Goal: Use online tool/utility: Utilize a website feature to perform a specific function

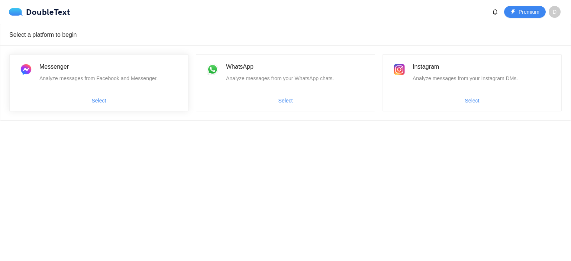
click at [89, 68] on div "Messenger" at bounding box center [109, 66] width 140 height 9
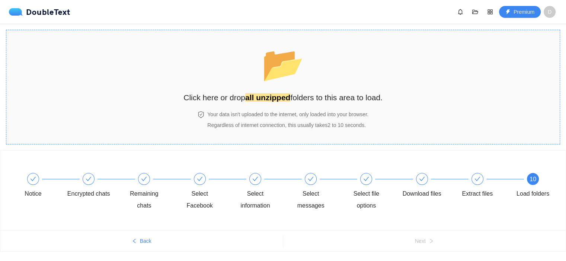
click at [283, 78] on span "📂" at bounding box center [282, 64] width 43 height 38
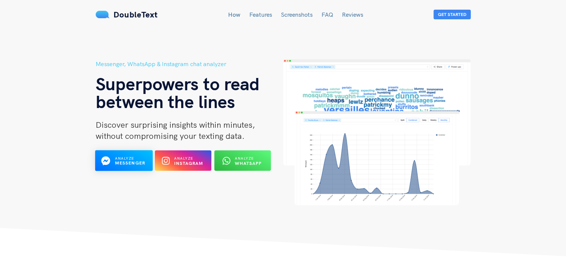
click at [103, 154] on button "Analyze Messenger" at bounding box center [124, 161] width 58 height 21
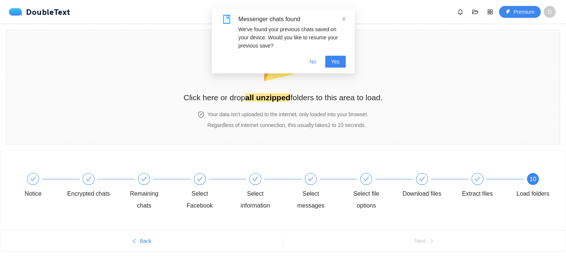
click at [285, 76] on div "Messenger chats found We've found your previous chats saved on your device. Wou…" at bounding box center [283, 44] width 143 height 71
click at [337, 17] on div "Messenger chats found" at bounding box center [291, 19] width 107 height 9
click at [344, 17] on icon "close" at bounding box center [343, 18] width 5 height 5
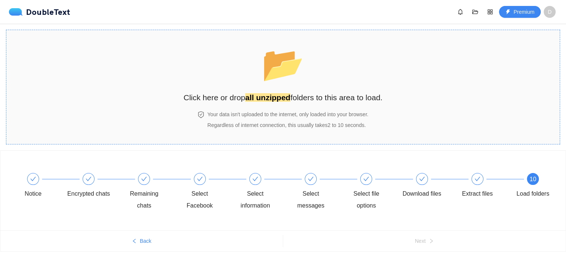
click at [271, 89] on div "📂 Click here or drop all unzipped folders to this area to load." at bounding box center [282, 71] width 199 height 66
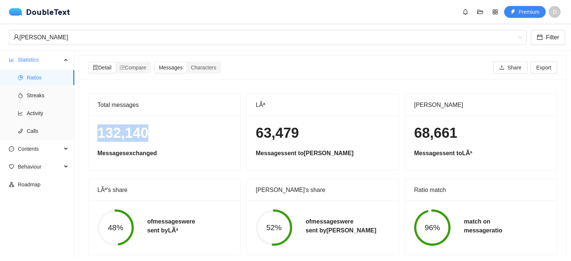
drag, startPoint x: 99, startPoint y: 133, endPoint x: 154, endPoint y: 137, distance: 55.9
click at [154, 137] on h1 "132,140" at bounding box center [164, 133] width 134 height 17
click at [335, 138] on h1 "63,479" at bounding box center [323, 133] width 134 height 17
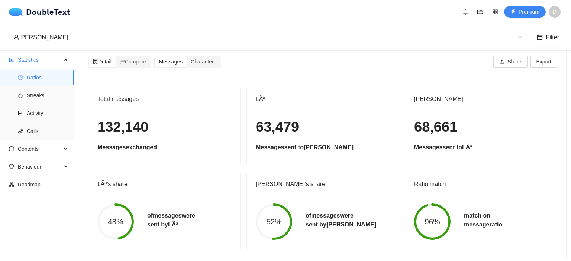
scroll to position [16, 0]
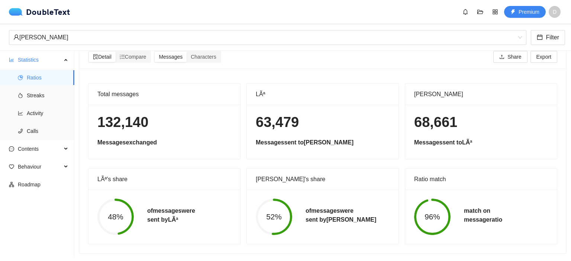
click at [260, 87] on div "LÃª" at bounding box center [323, 94] width 134 height 21
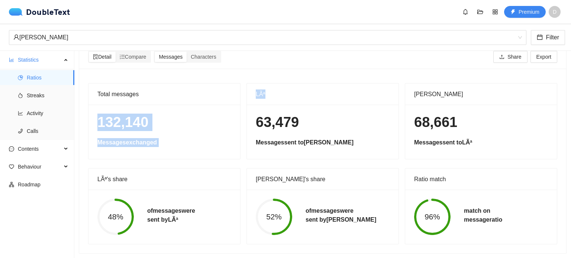
drag, startPoint x: 272, startPoint y: 87, endPoint x: 235, endPoint y: 86, distance: 36.5
click at [235, 86] on div "Total messages 132,140 Messages exchanged LÃª 63,479 Messages sent to [PERSON_N…" at bounding box center [322, 163] width 475 height 161
click at [325, 84] on div "LÃª" at bounding box center [323, 94] width 134 height 21
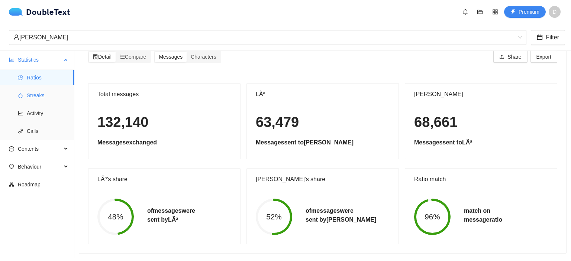
click at [39, 94] on span "Streaks" at bounding box center [48, 95] width 42 height 15
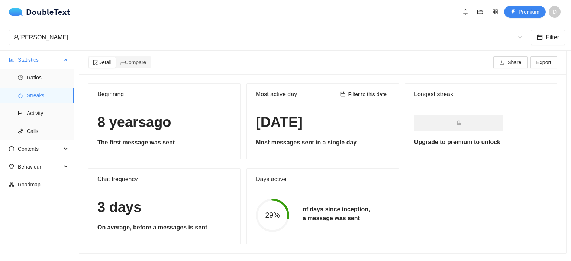
scroll to position [10, 0]
click at [36, 104] on ul "Ratios Streaks Activity Calls" at bounding box center [37, 104] width 74 height 71
click at [32, 116] on span "Activity" at bounding box center [48, 113] width 42 height 15
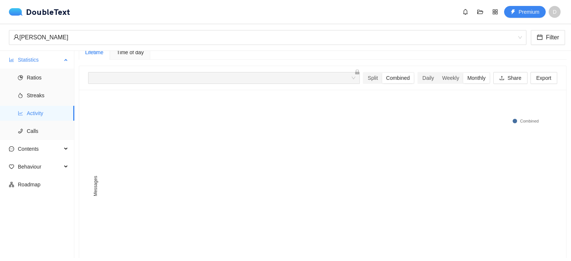
scroll to position [16, 0]
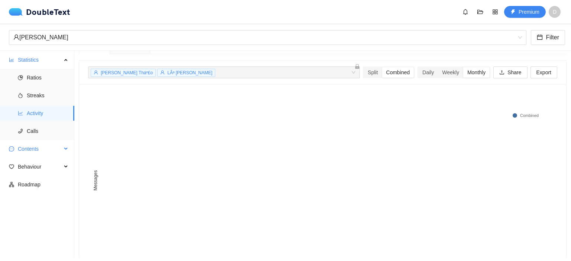
click at [30, 147] on span "Contents" at bounding box center [40, 149] width 44 height 15
click at [32, 164] on span "Word Cloud" at bounding box center [48, 167] width 42 height 15
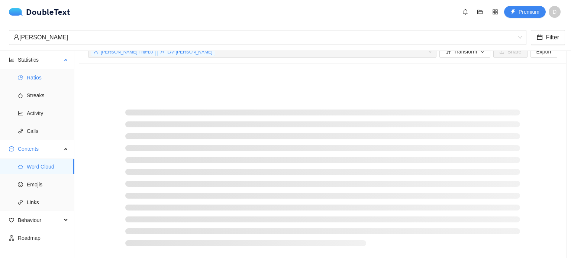
click at [33, 74] on span "Ratios" at bounding box center [48, 77] width 42 height 15
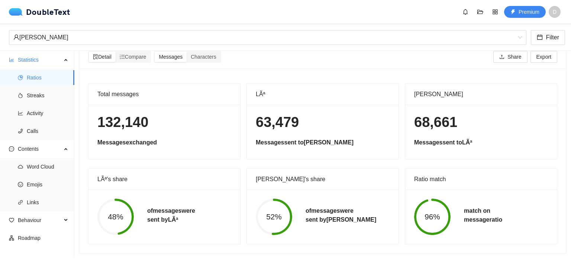
scroll to position [16, 0]
click at [219, 52] on div "Characters" at bounding box center [203, 57] width 33 height 10
click at [187, 52] on input "Characters" at bounding box center [187, 52] width 0 height 0
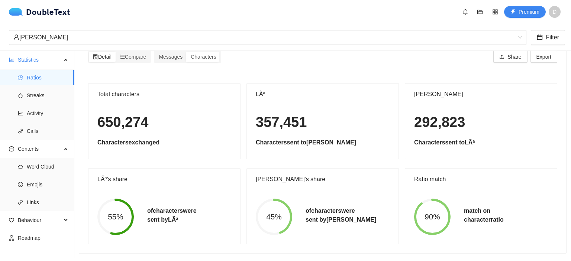
scroll to position [0, 0]
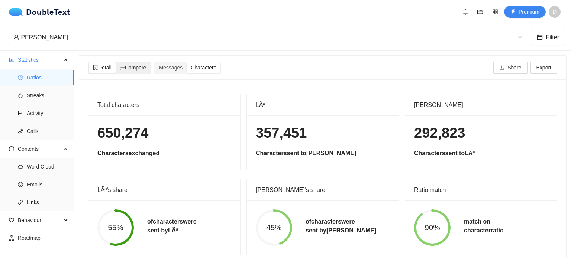
click at [129, 65] on span "Compare" at bounding box center [133, 68] width 27 height 6
click at [116, 62] on input "Compare" at bounding box center [116, 62] width 0 height 0
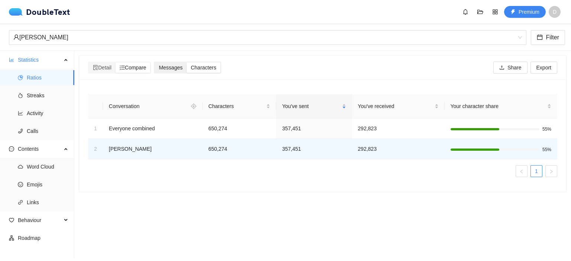
click at [170, 68] on span "Messages" at bounding box center [171, 68] width 24 height 6
click at [155, 62] on input "Messages" at bounding box center [155, 62] width 0 height 0
click at [104, 67] on span "Detail" at bounding box center [102, 68] width 19 height 6
click at [89, 62] on input "Detail" at bounding box center [89, 62] width 0 height 0
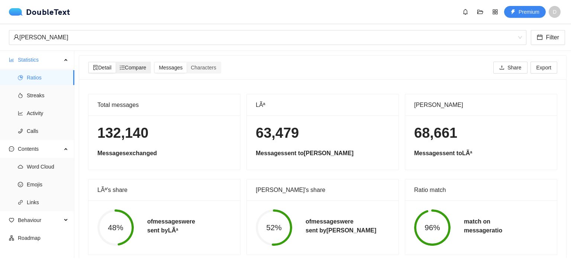
click at [125, 69] on icon "ordered-list" at bounding box center [122, 67] width 5 height 5
click at [116, 62] on input "Compare" at bounding box center [116, 62] width 0 height 0
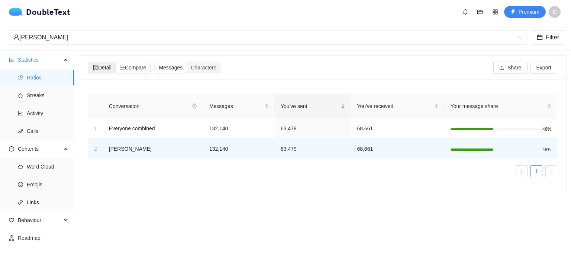
click at [106, 69] on span "Detail" at bounding box center [102, 68] width 19 height 6
click at [89, 62] on input "Detail" at bounding box center [89, 62] width 0 height 0
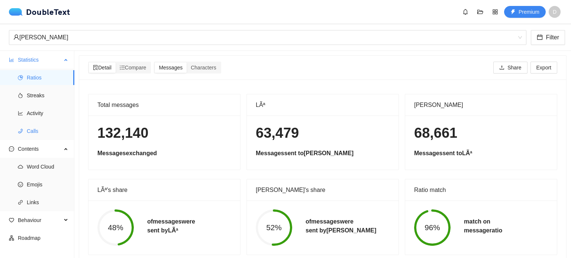
click at [41, 132] on span "Calls" at bounding box center [48, 131] width 42 height 15
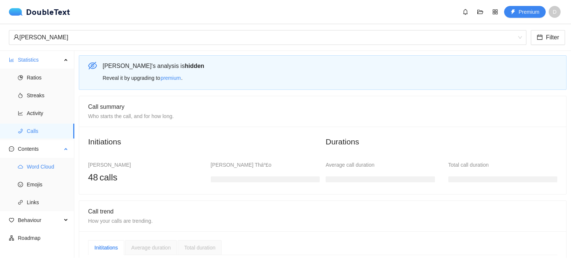
click at [50, 164] on span "Word Cloud" at bounding box center [48, 167] width 42 height 15
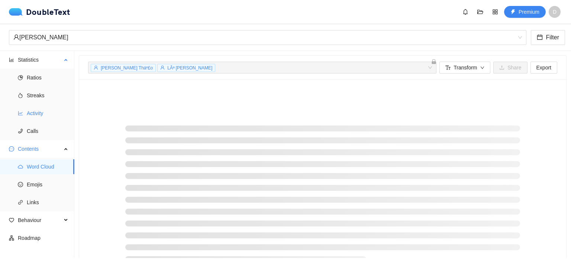
click at [48, 111] on span "Activity" at bounding box center [48, 113] width 42 height 15
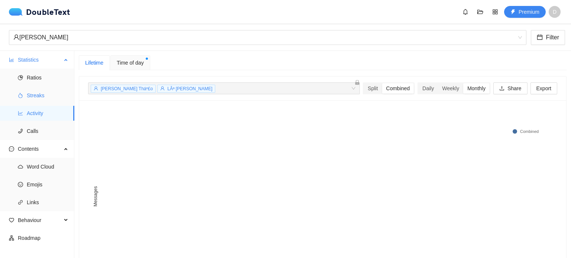
click at [38, 95] on span "Streaks" at bounding box center [48, 95] width 42 height 15
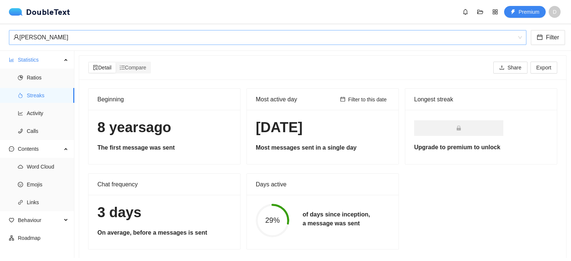
click at [60, 38] on div "[PERSON_NAME]" at bounding box center [264, 38] width 502 height 14
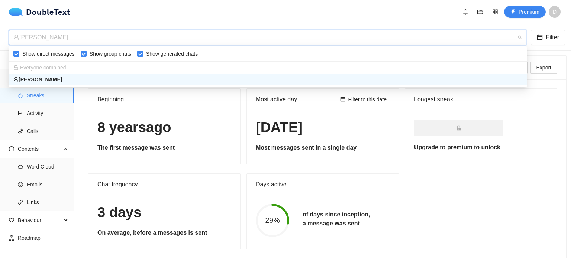
click at [375, 137] on div "[DATE] Most messages sent in a single day" at bounding box center [323, 137] width 152 height 54
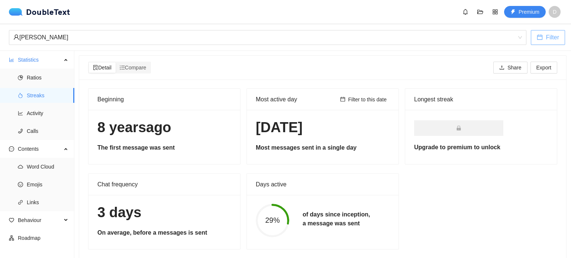
click at [545, 42] on button "Filter" at bounding box center [548, 37] width 34 height 15
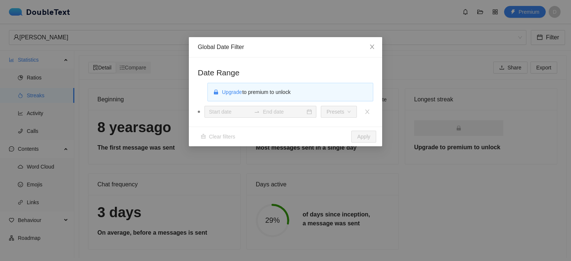
click at [428, 50] on div "Global Date Filter Date Range Upgrade to premium to unlock Presets Clear filter…" at bounding box center [285, 130] width 571 height 261
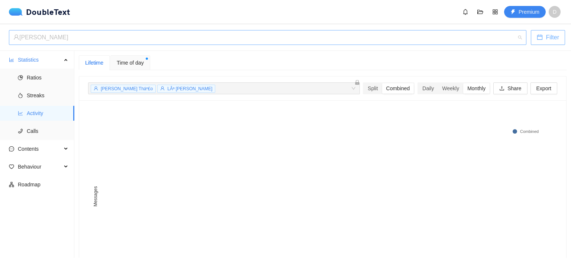
click at [28, 36] on div "[PERSON_NAME]" at bounding box center [264, 38] width 502 height 14
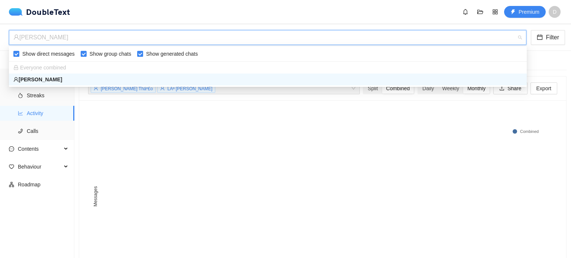
drag, startPoint x: 28, startPoint y: 17, endPoint x: 12, endPoint y: 0, distance: 23.7
click at [28, 17] on div "DoubleText Premium D" at bounding box center [287, 12] width 556 height 12
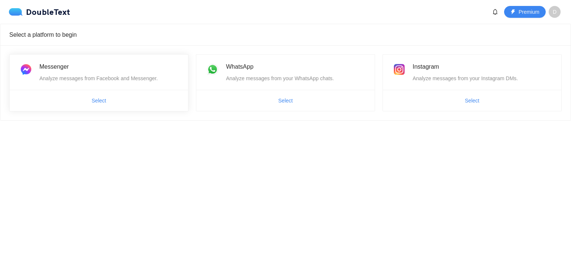
click at [85, 86] on div "Messenger Analyze messages from Facebook and Messenger." at bounding box center [99, 72] width 179 height 35
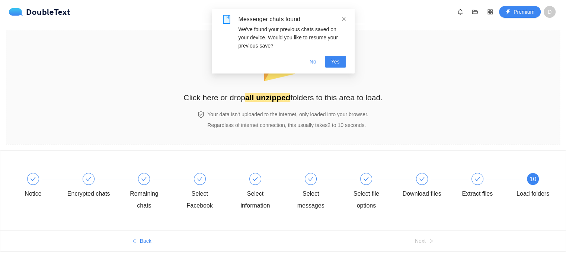
click at [284, 69] on div "Messenger chats found We've found your previous chats saved on your device. Wou…" at bounding box center [283, 41] width 143 height 65
click at [317, 60] on button "No" at bounding box center [313, 62] width 19 height 12
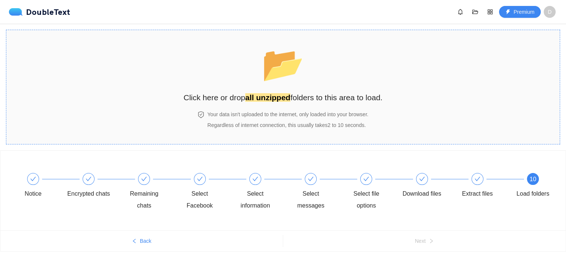
click at [286, 77] on span "📂" at bounding box center [282, 64] width 43 height 38
